Goal: Information Seeking & Learning: Learn about a topic

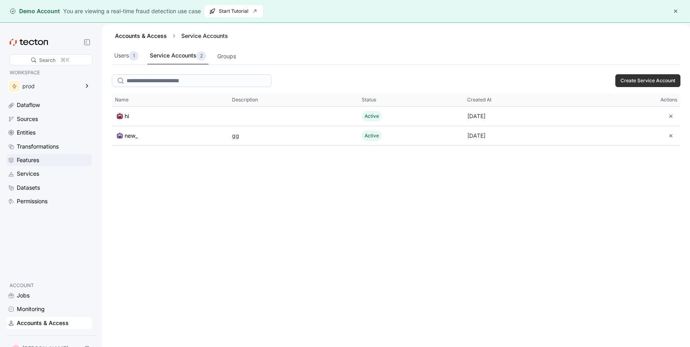
click at [28, 163] on div "Features" at bounding box center [28, 160] width 22 height 9
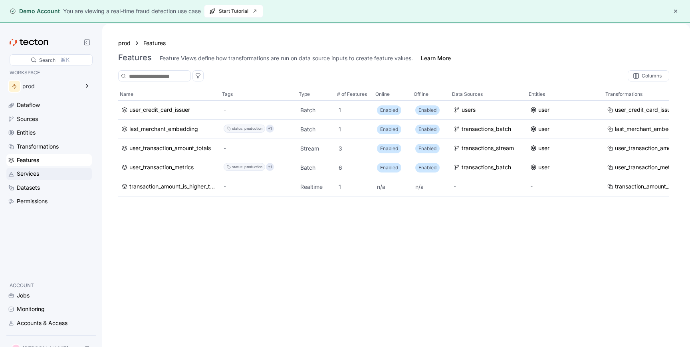
click at [25, 175] on div "Services" at bounding box center [28, 173] width 22 height 9
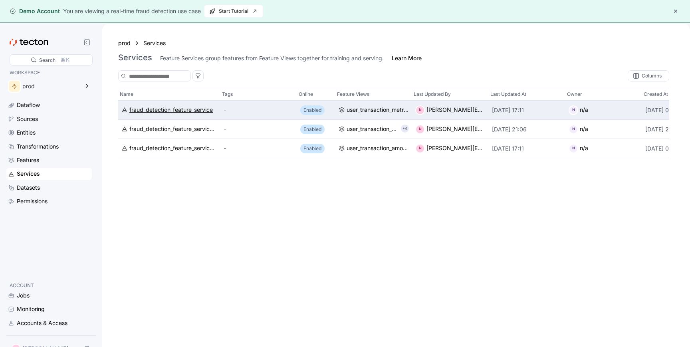
click at [135, 111] on div "fraud_detection_feature_service" at bounding box center [170, 110] width 83 height 9
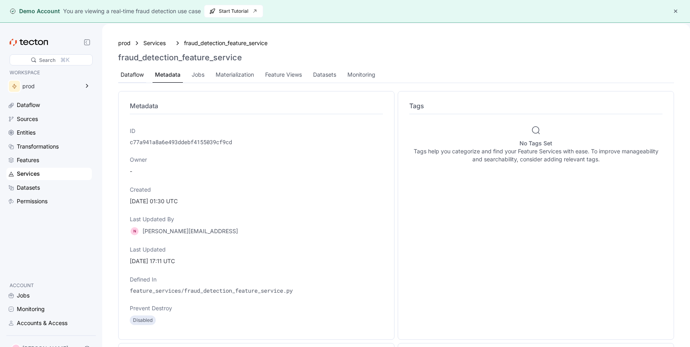
click at [136, 74] on div "Dataflow" at bounding box center [132, 74] width 23 height 9
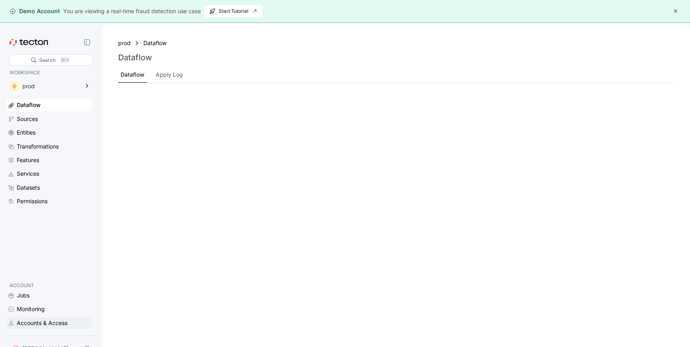
click at [64, 322] on div "Accounts & Access" at bounding box center [42, 323] width 51 height 9
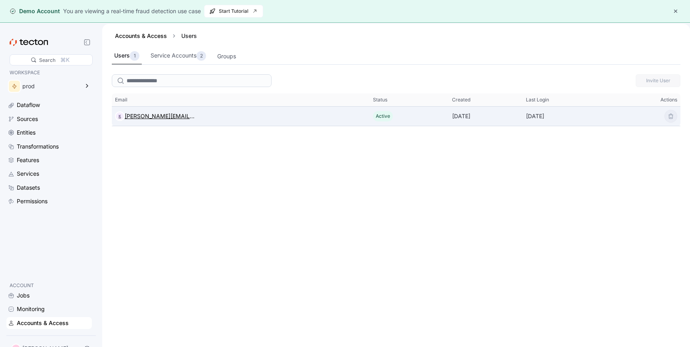
click at [173, 119] on div "[PERSON_NAME][EMAIL_ADDRESS][PERSON_NAME][DOMAIN_NAME]" at bounding box center [160, 116] width 70 height 10
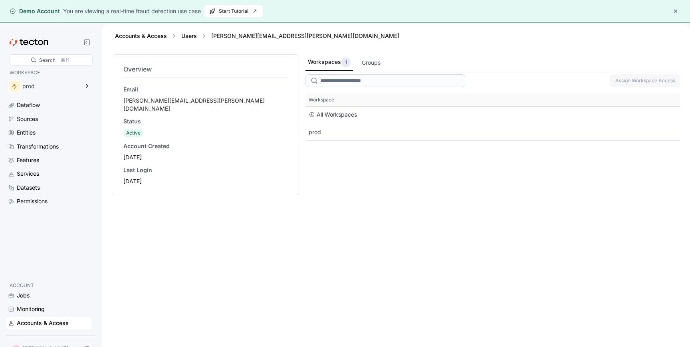
click at [52, 322] on div "Accounts & Access" at bounding box center [43, 323] width 52 height 9
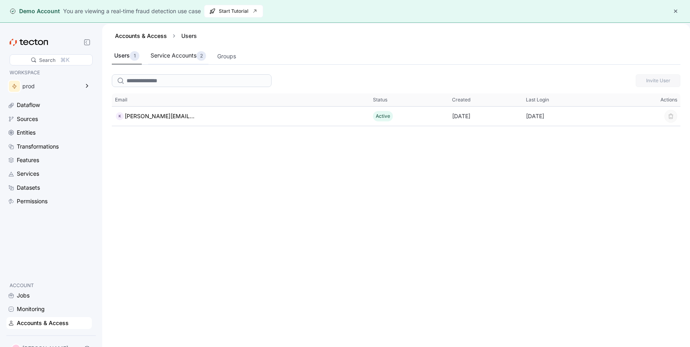
click at [192, 57] on div "Service Accounts 2" at bounding box center [179, 56] width 56 height 10
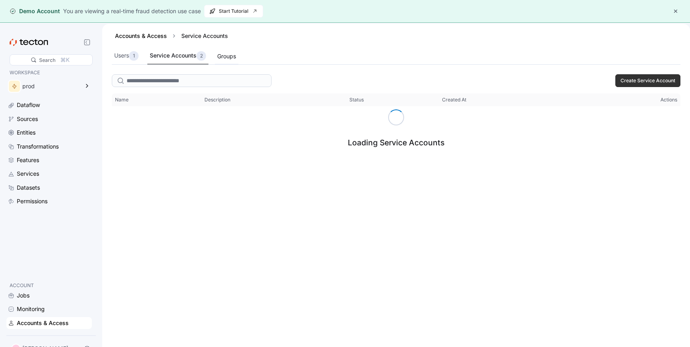
click at [222, 56] on div "Groups" at bounding box center [226, 56] width 19 height 9
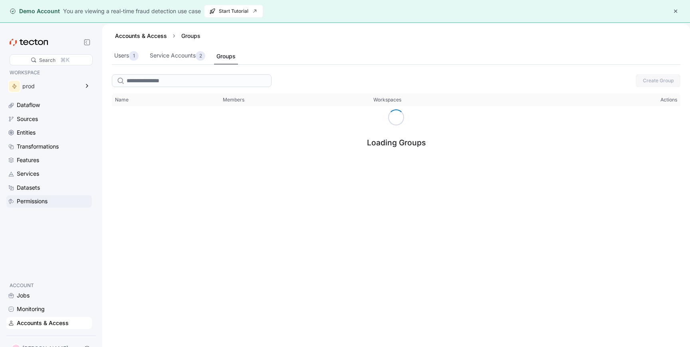
click at [47, 204] on div "Permissions" at bounding box center [32, 201] width 31 height 9
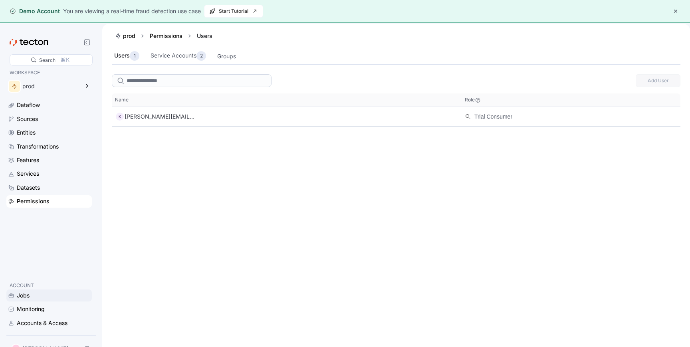
click at [49, 299] on div "Jobs" at bounding box center [53, 295] width 73 height 9
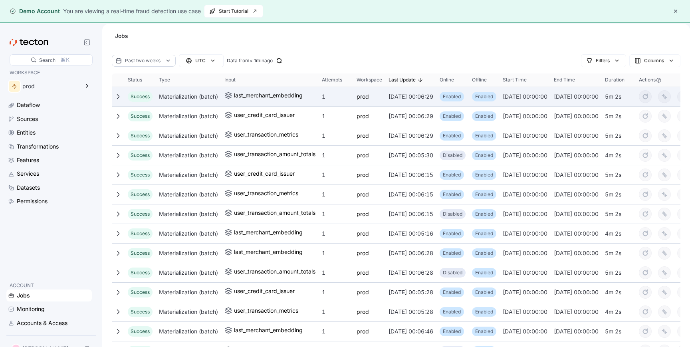
click at [184, 99] on div "Materialization (batch)" at bounding box center [188, 97] width 65 height 16
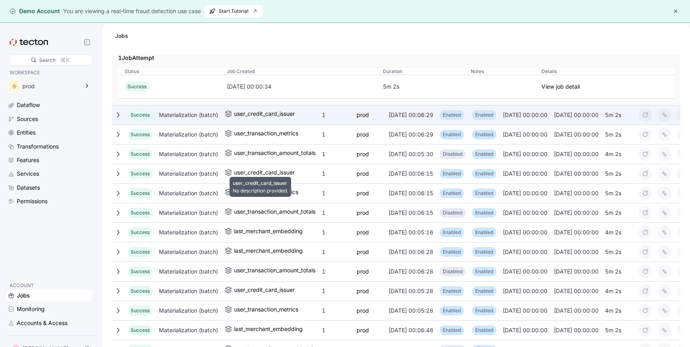
scroll to position [56, 0]
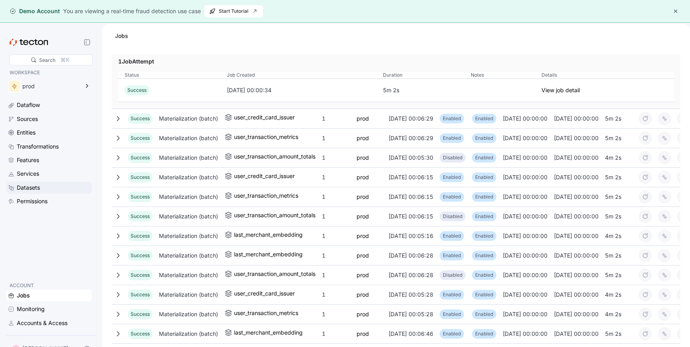
click at [31, 186] on div "Datasets" at bounding box center [28, 187] width 23 height 9
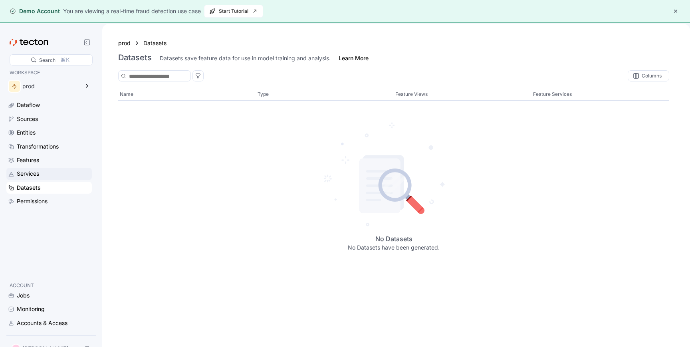
click at [32, 175] on div "Services" at bounding box center [28, 173] width 22 height 9
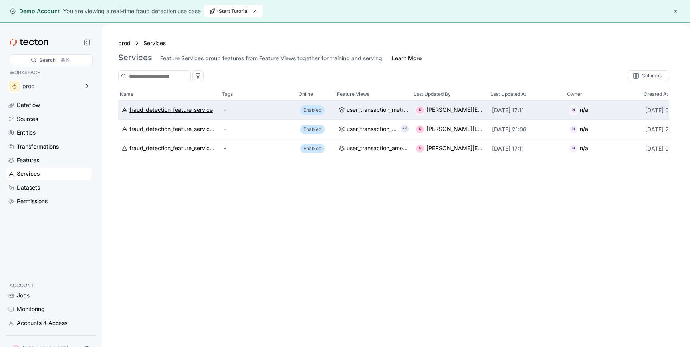
click at [155, 108] on div "fraud_detection_feature_service" at bounding box center [170, 110] width 83 height 9
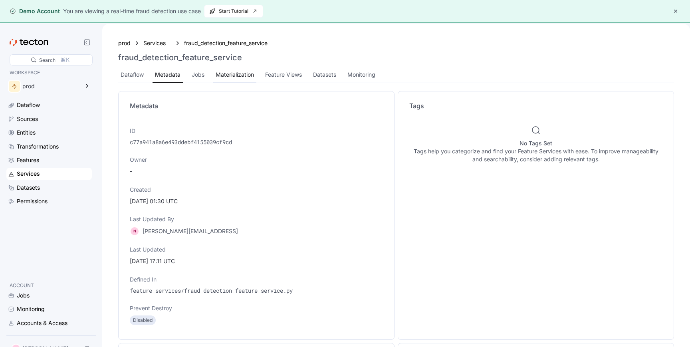
click at [235, 77] on div "Materialization" at bounding box center [235, 74] width 38 height 9
